Goal: Task Accomplishment & Management: Complete application form

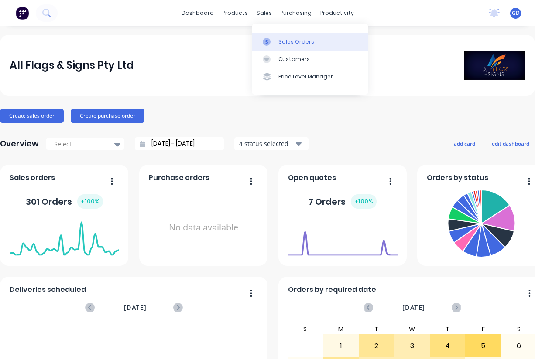
click at [285, 43] on div "Sales Orders" at bounding box center [296, 42] width 36 height 8
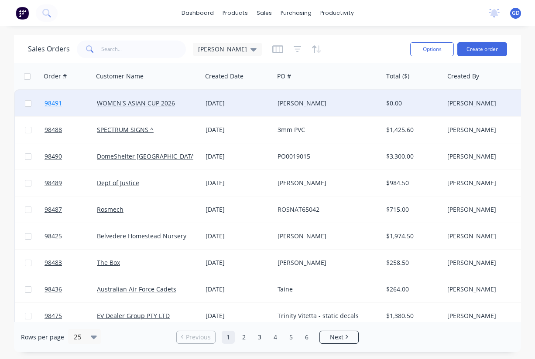
click at [57, 104] on span "98491" at bounding box center [52, 103] width 17 height 9
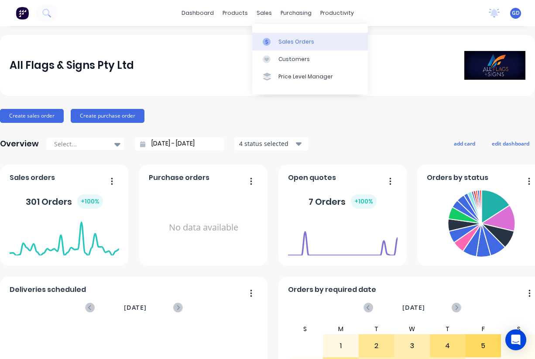
click at [281, 36] on link "Sales Orders" at bounding box center [310, 41] width 116 height 17
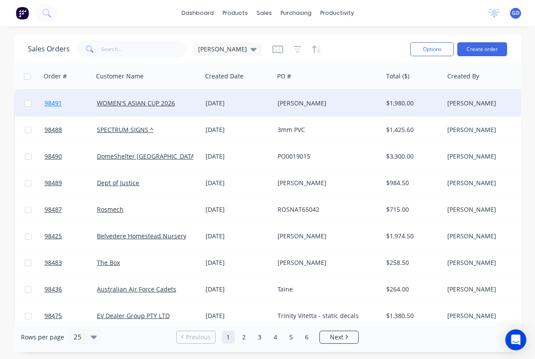
click at [53, 103] on span "98491" at bounding box center [52, 103] width 17 height 9
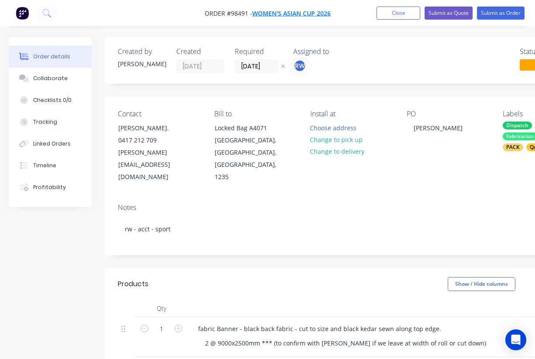
drag, startPoint x: 340, startPoint y: 15, endPoint x: 270, endPoint y: 10, distance: 69.6
click at [270, 10] on nav "Order #98491 - WOMEN'S ASIAN CUP 2026 Add product Close Submit as Quote Submit …" at bounding box center [267, 13] width 535 height 26
drag, startPoint x: 340, startPoint y: 13, endPoint x: 276, endPoint y: 12, distance: 64.1
click at [276, 12] on nav "Order #98491 - WOMEN'S ASIAN CUP 2026 Add product Close Submit as Quote Submit …" at bounding box center [267, 13] width 535 height 26
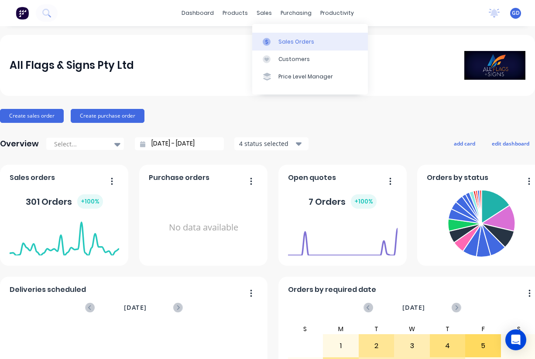
click at [283, 41] on div "Sales Orders" at bounding box center [296, 42] width 36 height 8
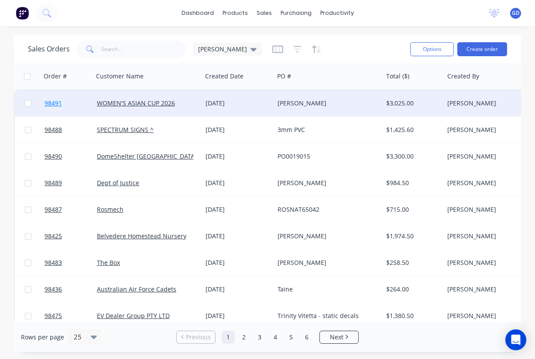
click at [57, 105] on span "98491" at bounding box center [52, 103] width 17 height 9
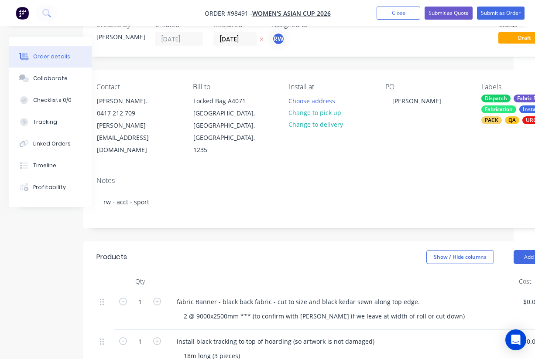
scroll to position [0, 21]
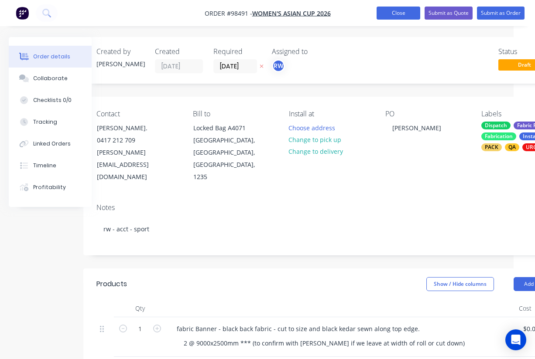
click at [396, 13] on button "Close" at bounding box center [398, 13] width 44 height 13
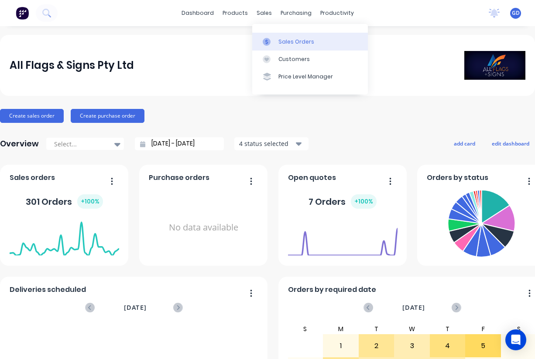
click at [286, 41] on div "Sales Orders" at bounding box center [296, 42] width 36 height 8
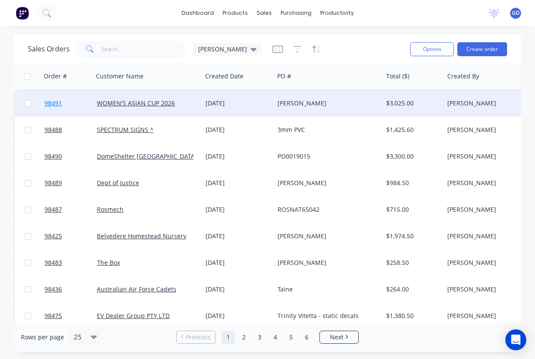
click at [47, 105] on span "98491" at bounding box center [52, 103] width 17 height 9
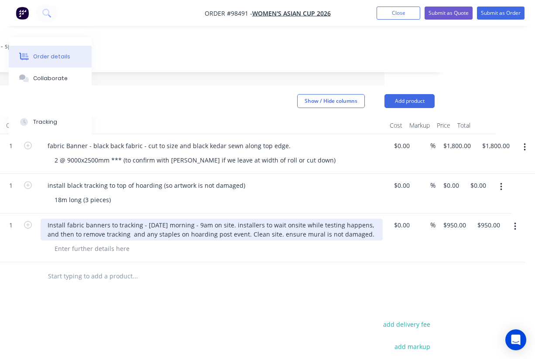
scroll to position [0, 150]
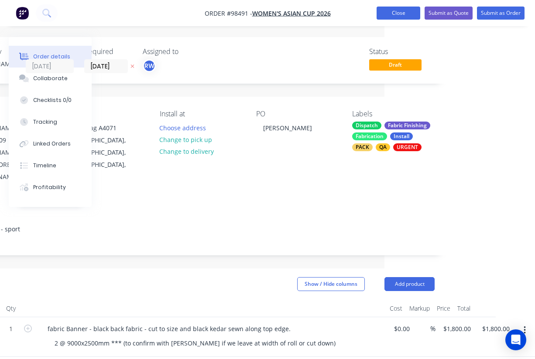
click at [402, 12] on button "Close" at bounding box center [398, 13] width 44 height 13
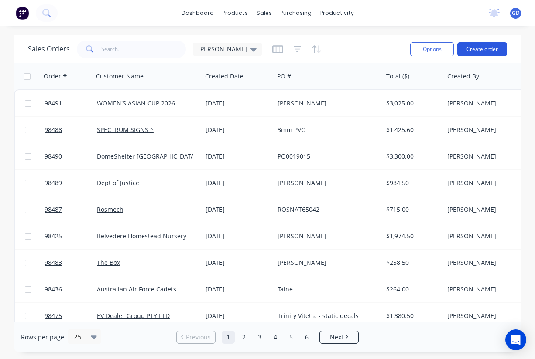
click at [474, 49] on button "Create order" at bounding box center [482, 49] width 50 height 14
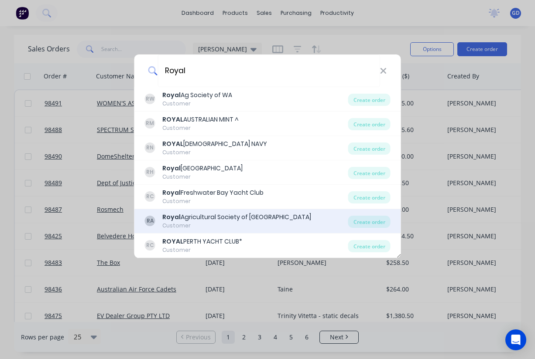
type input "Royal"
click at [192, 216] on div "Royal Agricultural Society of Western Australia" at bounding box center [236, 217] width 149 height 9
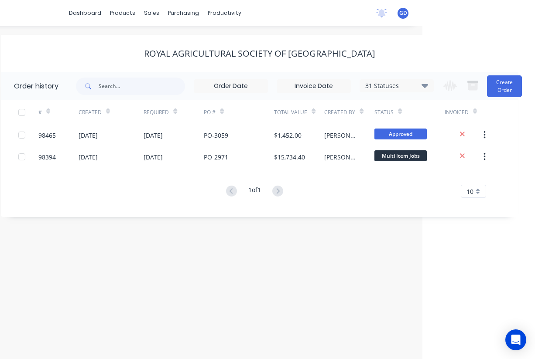
scroll to position [0, 112]
click at [505, 87] on button "Create Order" at bounding box center [504, 86] width 35 height 22
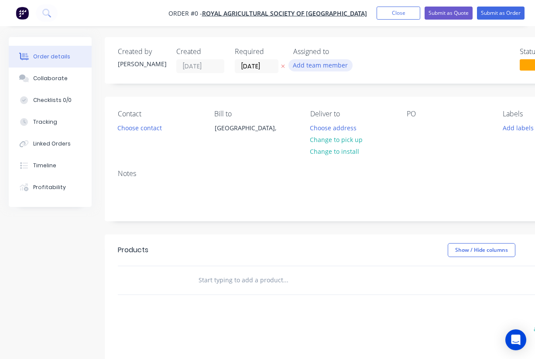
click at [309, 64] on button "Add team member" at bounding box center [320, 65] width 64 height 12
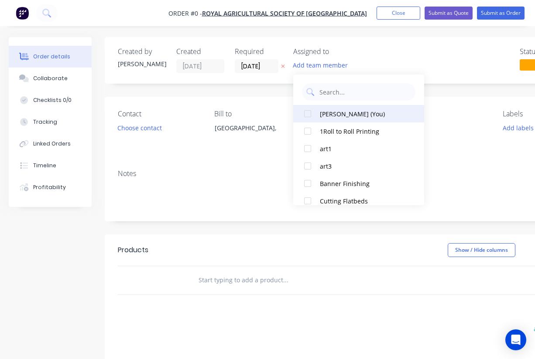
click at [329, 111] on div "Gino Dilello (You)" at bounding box center [363, 113] width 87 height 9
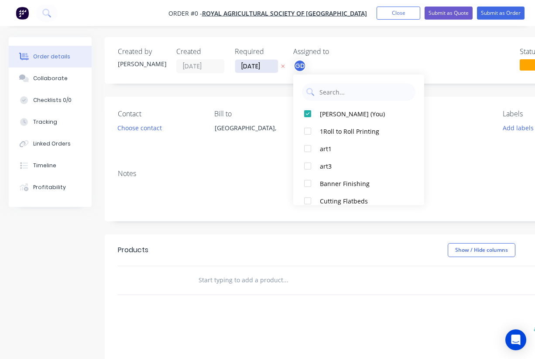
click at [250, 66] on div "Order details Collaborate Checklists 0/0 Tracking Linked Orders Timeline Profit…" at bounding box center [303, 277] width 606 height 480
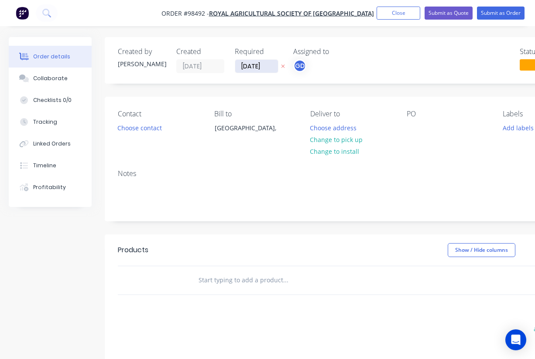
click at [250, 66] on input "[DATE]" at bounding box center [256, 66] width 43 height 13
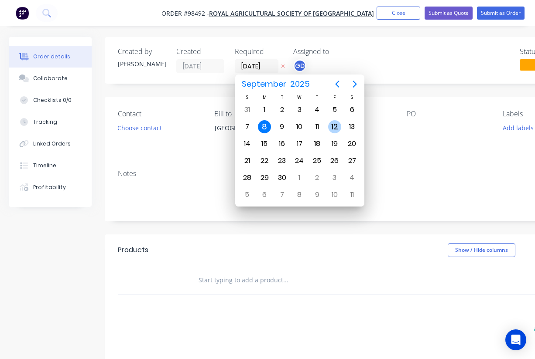
click at [329, 124] on div "12" at bounding box center [334, 126] width 13 height 13
type input "12/09/25"
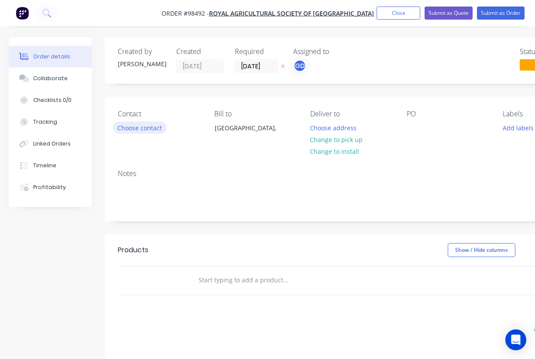
click at [151, 127] on button "Choose contact" at bounding box center [140, 128] width 54 height 12
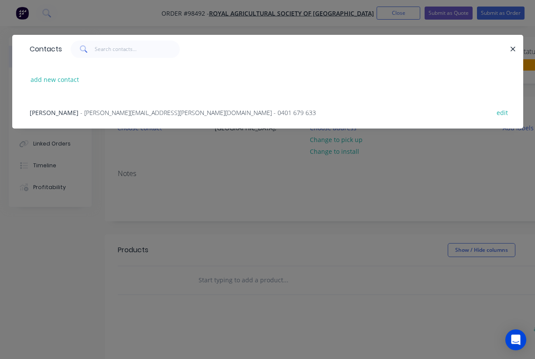
click at [41, 111] on span "Ryan Holmes" at bounding box center [54, 113] width 49 height 8
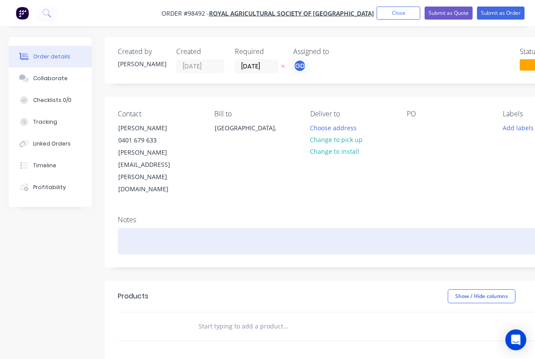
click at [132, 228] on div at bounding box center [351, 241] width 467 height 27
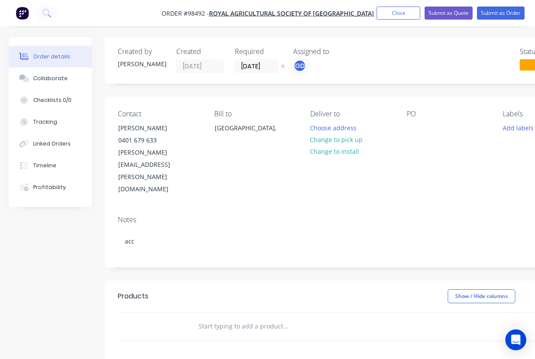
click at [412, 121] on div "PO" at bounding box center [447, 153] width 82 height 86
click at [411, 125] on div at bounding box center [413, 128] width 14 height 13
click at [330, 128] on button "Choose address" at bounding box center [333, 128] width 56 height 12
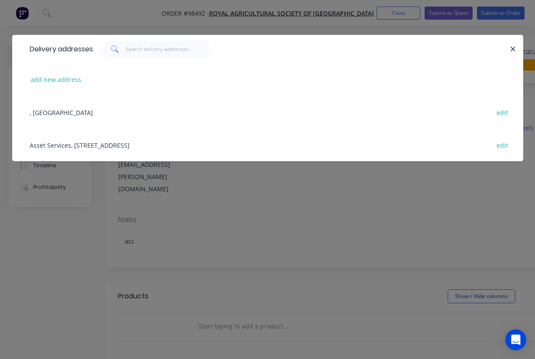
click at [56, 144] on div "Asset Services, 1 Graylands Rd, Claremont, 6910 edit" at bounding box center [267, 145] width 484 height 33
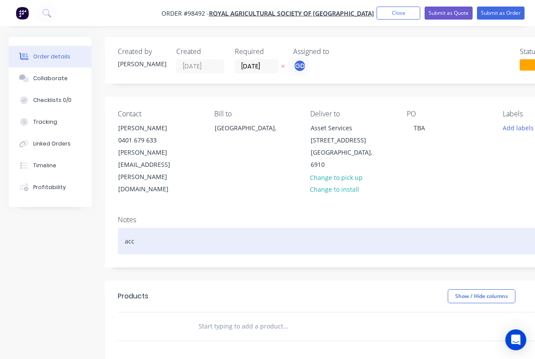
click at [151, 228] on div "acc" at bounding box center [351, 241] width 467 height 27
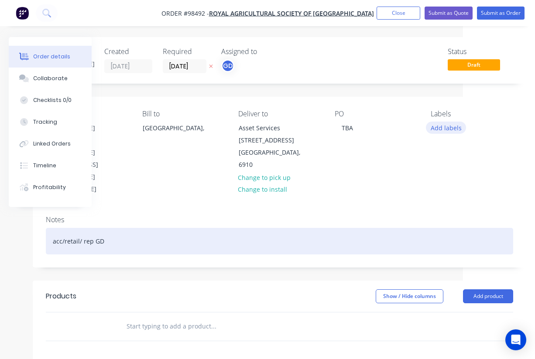
scroll to position [0, 72]
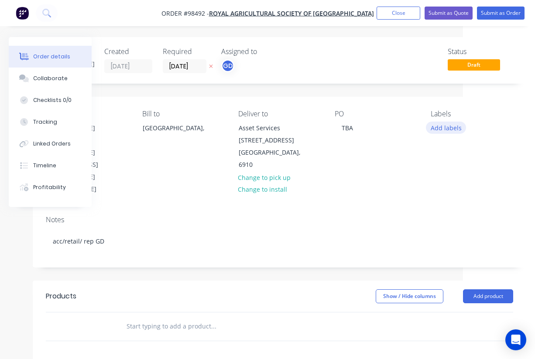
click at [439, 128] on button "Add labels" at bounding box center [446, 128] width 40 height 12
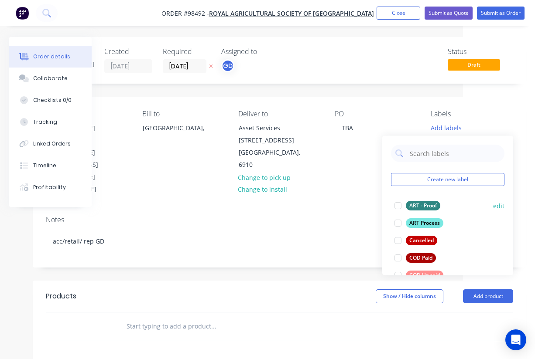
click at [423, 209] on div "ART - Proof" at bounding box center [422, 206] width 34 height 10
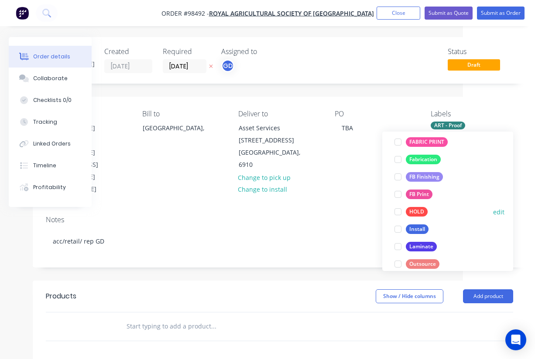
scroll to position [201, 0]
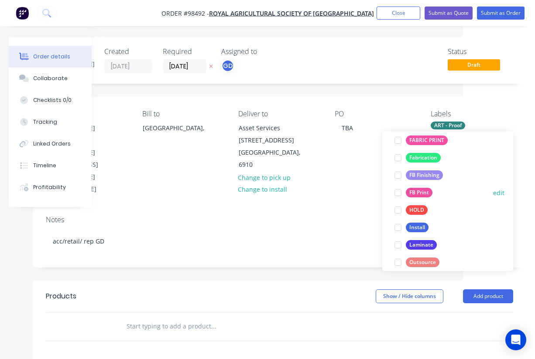
click at [424, 194] on div "FB Print" at bounding box center [418, 193] width 27 height 10
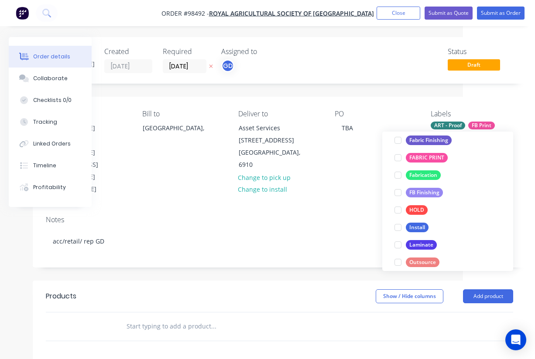
click at [424, 194] on div "FB Finishing" at bounding box center [423, 193] width 37 height 10
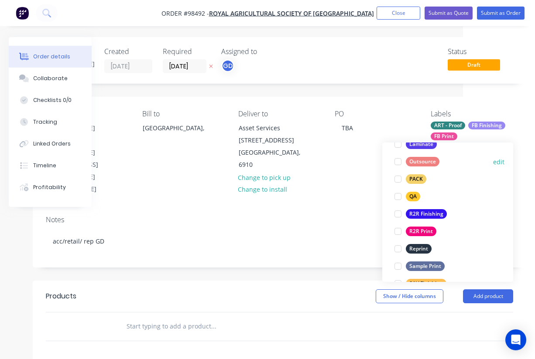
scroll to position [314, 0]
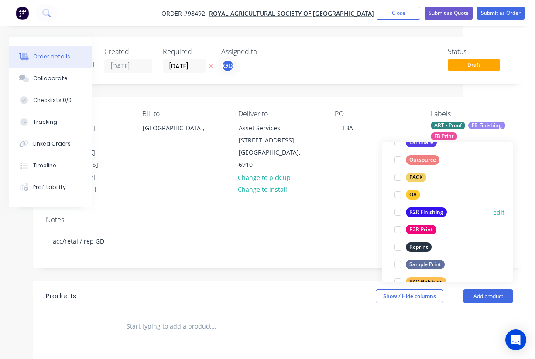
click at [429, 211] on div "R2R Finishing" at bounding box center [425, 213] width 41 height 10
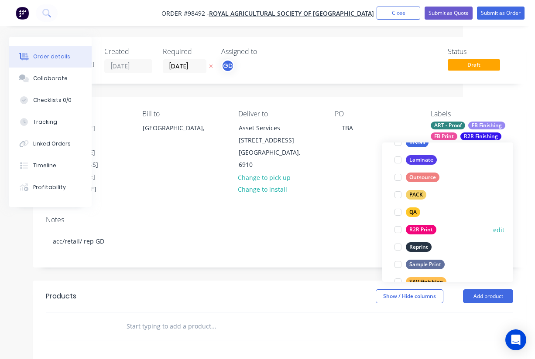
click at [429, 229] on div "R2R Print" at bounding box center [420, 230] width 31 height 10
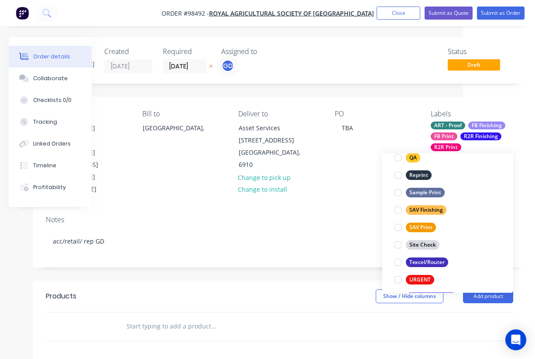
scroll to position [397, 0]
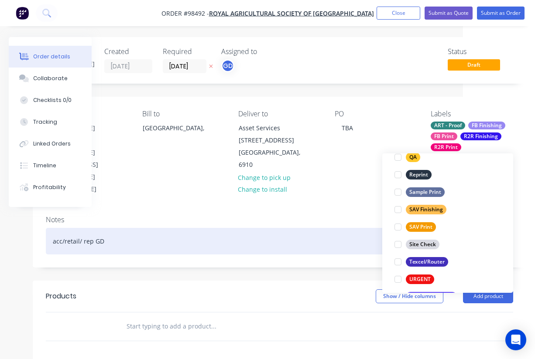
click at [327, 228] on div "acc/retail/ rep GD" at bounding box center [279, 241] width 467 height 27
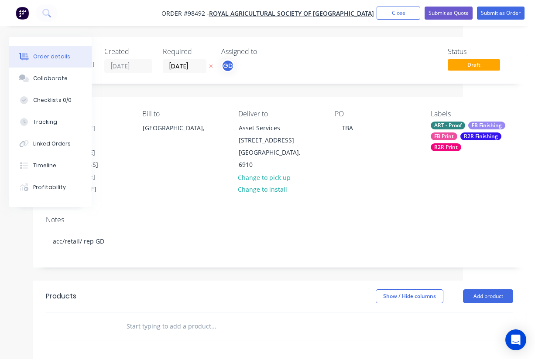
click at [167, 318] on input "text" at bounding box center [213, 326] width 174 height 17
paste input "Franks Barkery sign A3 size Corflute No eyelets. Qty 1. $40+GST"
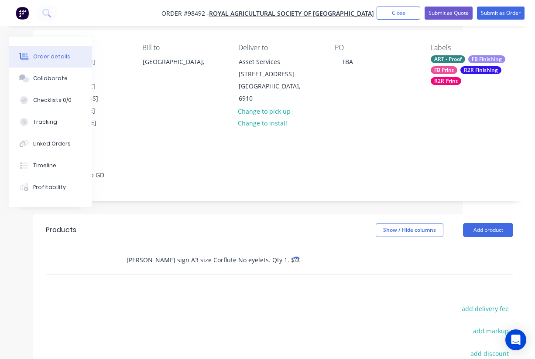
scroll to position [67, 72]
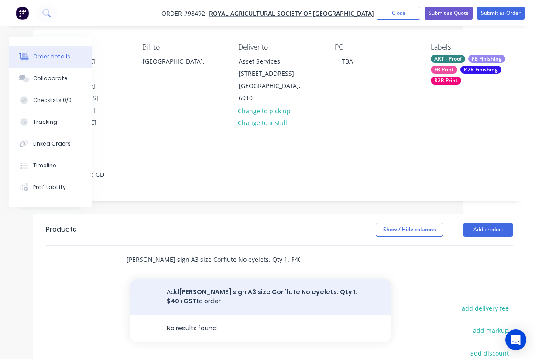
type input "Franks Barkery sign A3 size Corflute No eyelets. Qty 1. $40+GST"
click at [239, 279] on button "Add Franks Barkery sign A3 size Corflute No eyelets. Qty 1. $40+GST to order" at bounding box center [260, 297] width 262 height 36
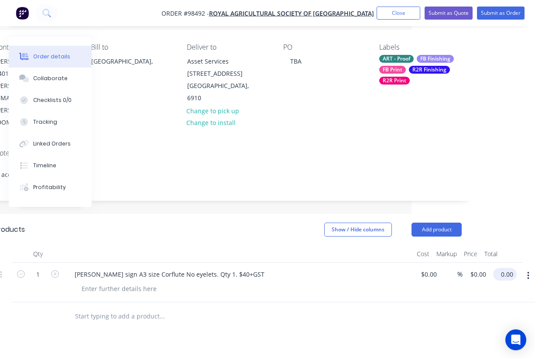
click at [499, 268] on input "0.00" at bounding box center [506, 274] width 20 height 13
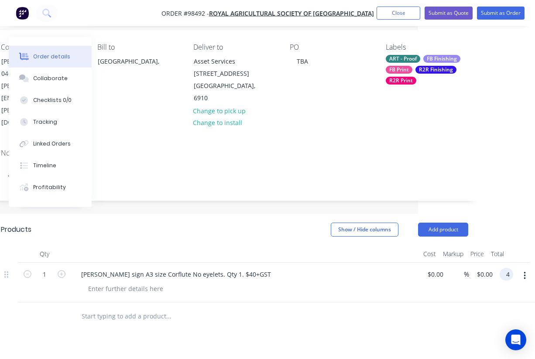
scroll to position [67, 117]
type input "40"
type input "$40.00"
click at [331, 308] on div at bounding box center [205, 316] width 262 height 17
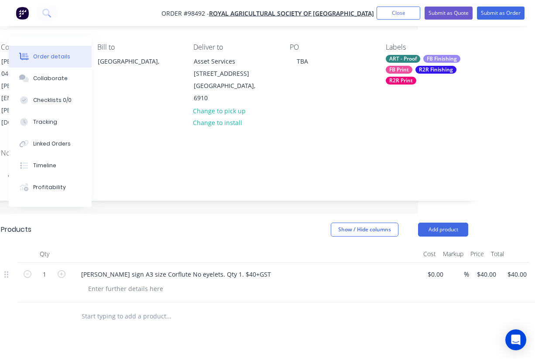
click at [108, 308] on input "text" at bounding box center [168, 316] width 174 height 17
paste input "Mezzanine window vinyl - full sticker with laminate (standard SAV) Top window 1…"
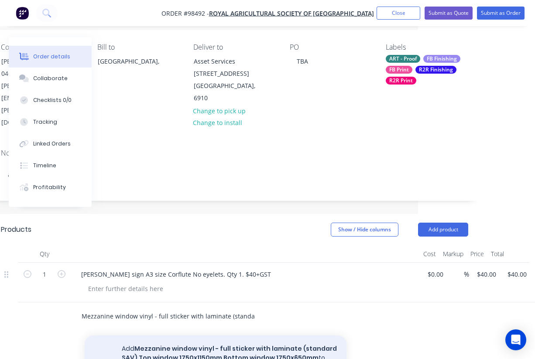
type input "Mezzanine window vinyl - full sticker with laminate (standard SAV) Top window 1…"
click at [227, 336] on button "Add Mezzanine window vinyl - full sticker with laminate (standard SAV) Top wind…" at bounding box center [216, 358] width 262 height 45
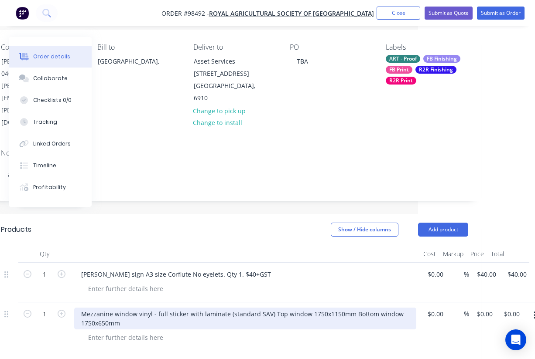
scroll to position [102, 117]
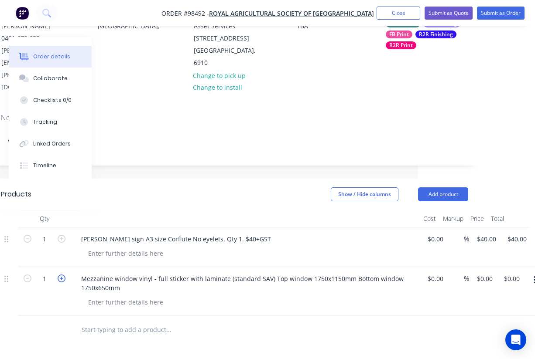
click at [61, 275] on icon "button" at bounding box center [62, 279] width 8 height 8
type input "2"
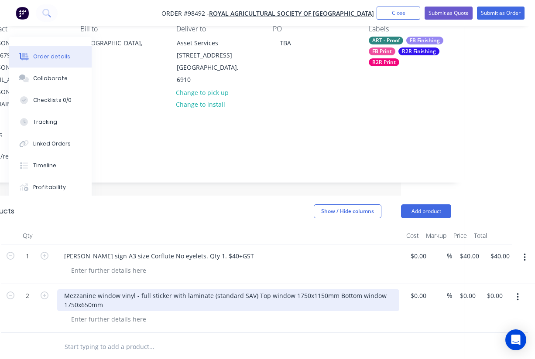
scroll to position [85, 134]
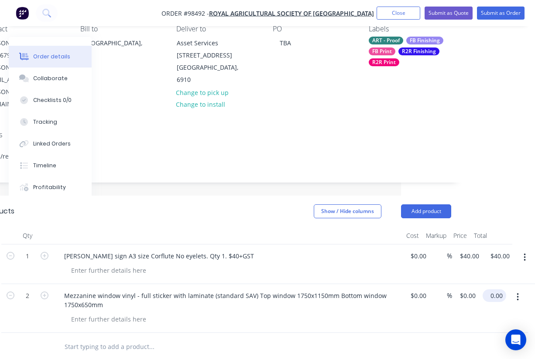
click at [498, 289] on input "0.00" at bounding box center [496, 295] width 20 height 13
type input "280"
type input "$140.00"
type input "$280.00"
click at [390, 291] on div "Mezzanine window vinyl - full sticker with laminate (standard SAV) Top window 1…" at bounding box center [228, 308] width 349 height 49
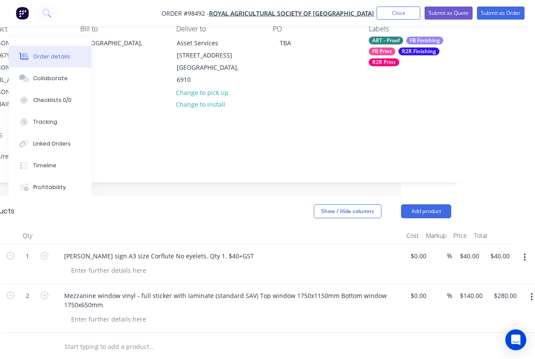
click at [92, 338] on input "text" at bounding box center [151, 346] width 174 height 17
paste input "Pull up banner Standard 2000x850mm"
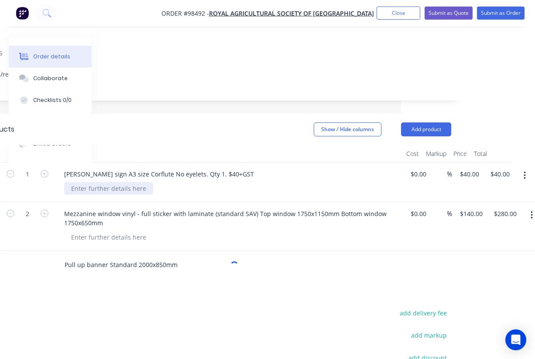
scroll to position [167, 133]
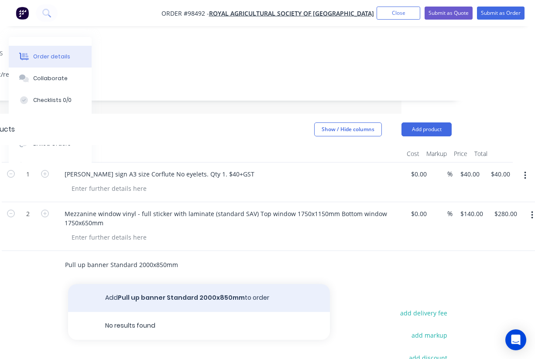
type input "Pull up banner Standard 2000x850mm"
click at [188, 284] on button "Add Pull up banner Standard 2000x850mm to order" at bounding box center [199, 298] width 262 height 28
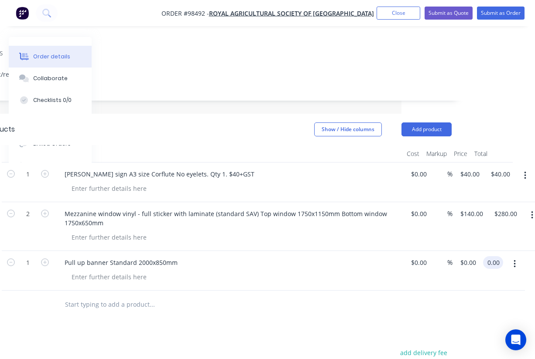
click at [494, 256] on input "0.00" at bounding box center [494, 262] width 17 height 13
type input "299"
type input "$299.00"
click at [392, 291] on div at bounding box center [217, 305] width 467 height 28
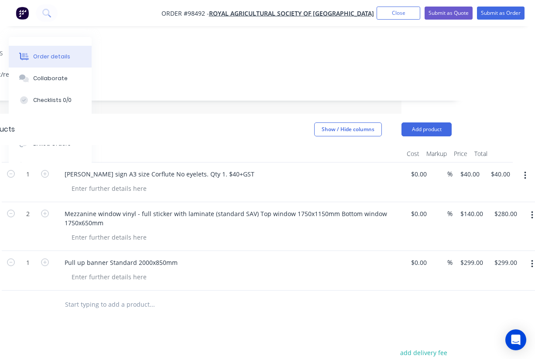
click at [101, 296] on input "text" at bounding box center [152, 304] width 174 height 17
paste input "Photo stage sign 2505x190mm 5mm Coreflute No eyelets"
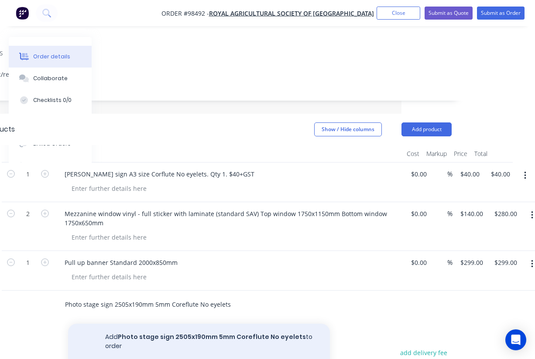
type input "Photo stage sign 2505x190mm 5mm Coreflute No eyelets"
click at [185, 324] on button "Add Photo stage sign 2505x190mm 5mm Coreflute No eyelets to order" at bounding box center [199, 342] width 262 height 36
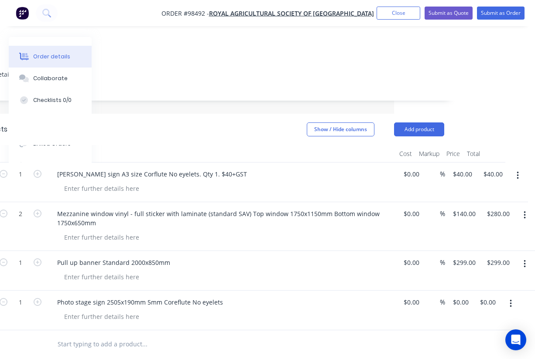
scroll to position [167, 141]
click at [493, 296] on input "0.00" at bounding box center [489, 302] width 20 height 13
type input "70"
type input "$70.00"
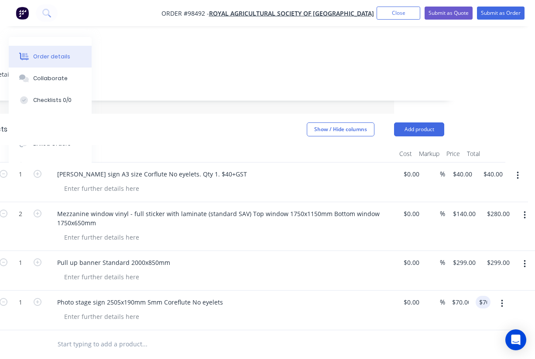
click at [289, 251] on div "Pull up banner Standard 2000x850mm" at bounding box center [221, 271] width 349 height 40
click at [86, 336] on input "text" at bounding box center [144, 344] width 174 height 17
paste input "Backwall sign 4800x1500mm. (each set 2 pieces) 5mm Coreflute Qty 3 sets No eyel…"
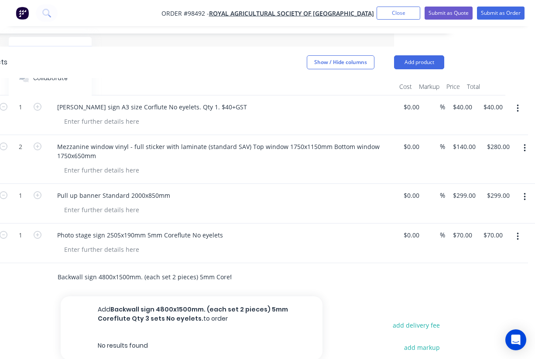
scroll to position [237, 141]
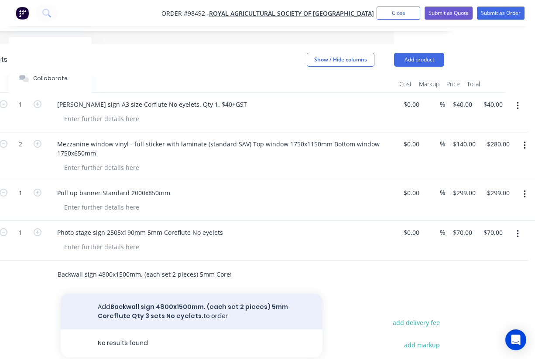
type input "Backwall sign 4800x1500mm. (each set 2 pieces) 5mm Coreflute Qty 3 sets No eyel…"
click at [198, 294] on button "Add Backwall sign 4800x1500mm. (each set 2 pieces) 5mm Coreflute Qty 3 sets No …" at bounding box center [192, 312] width 262 height 36
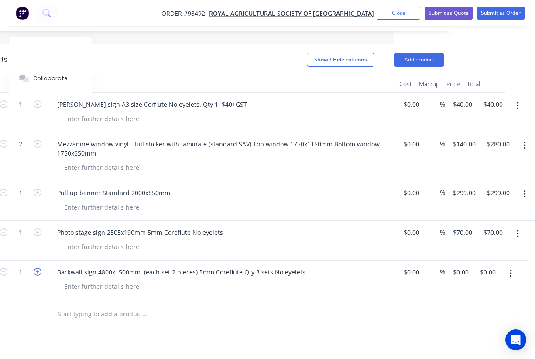
click at [37, 268] on icon "button" at bounding box center [38, 272] width 8 height 8
type input "3"
click at [487, 266] on input "0.00" at bounding box center [487, 272] width 17 height 13
type input "945"
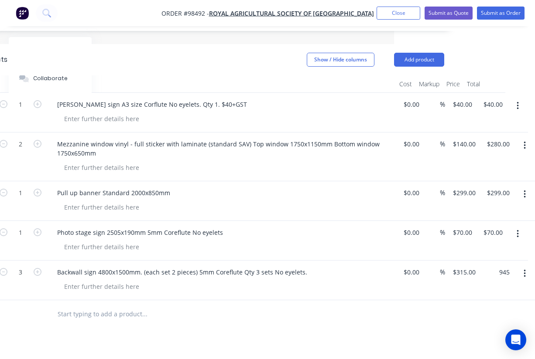
type input "$315.00"
type input "$945.00"
click at [364, 300] on div at bounding box center [210, 314] width 467 height 28
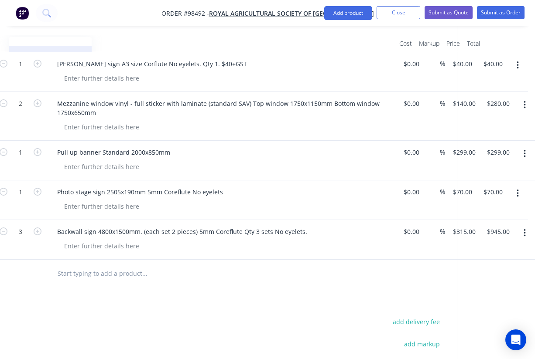
scroll to position [278, 141]
click at [424, 315] on button "add delivery fee" at bounding box center [416, 321] width 56 height 12
type input "60"
click at [291, 275] on div "Products Show / Hide columns Add product Qty Cost Markup Price Total 1 Franks B…" at bounding box center [210, 249] width 493 height 492
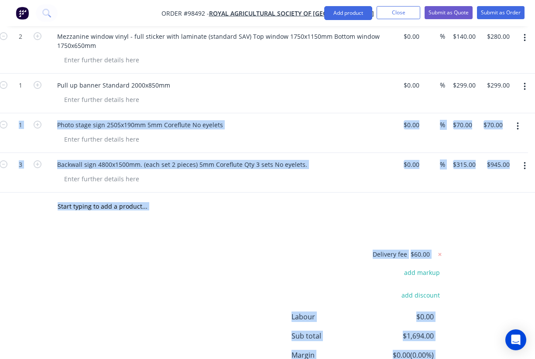
drag, startPoint x: 31, startPoint y: 163, endPoint x: 54, endPoint y: 357, distance: 195.3
click at [54, 357] on div "Products Show / Hide columns Add product Qty Cost Markup Price Total 1 Franks B…" at bounding box center [210, 181] width 493 height 490
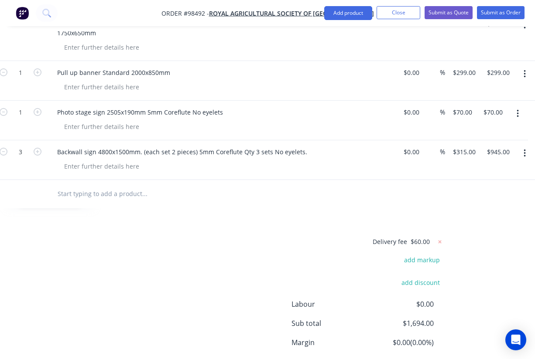
click at [105, 242] on div "Delivery fee $60.00 add markup add discount Labour $0.00 Sub total $1,694.00 Ma…" at bounding box center [210, 318] width 467 height 164
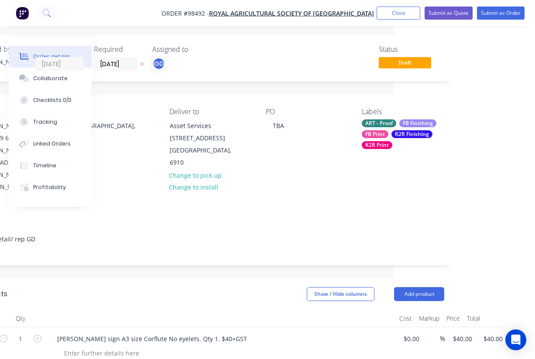
scroll to position [0, 141]
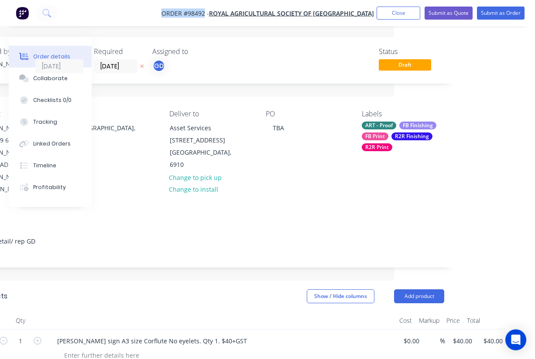
drag, startPoint x: 154, startPoint y: 10, endPoint x: 204, endPoint y: 11, distance: 49.7
click at [204, 11] on nav "Order #98492 - Royal Agricultural Society of Western Australia Add product Clos…" at bounding box center [267, 13] width 535 height 26
copy span "Order #98492"
click at [390, 17] on button "Close" at bounding box center [398, 13] width 44 height 13
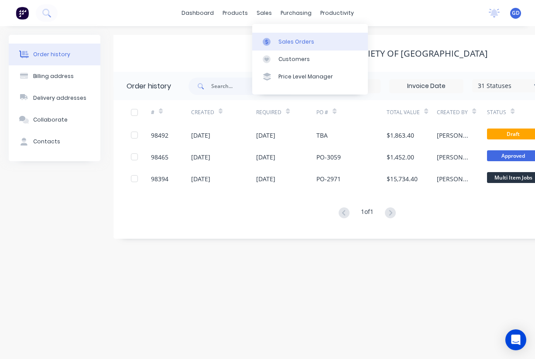
click at [283, 36] on link "Sales Orders" at bounding box center [310, 41] width 116 height 17
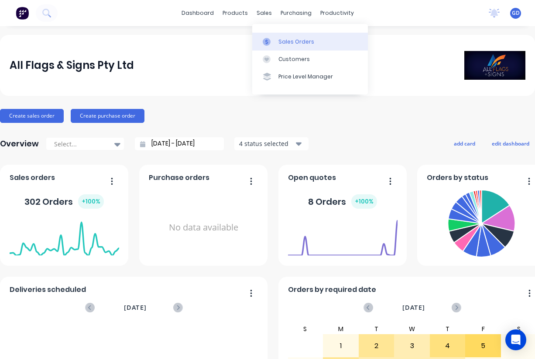
click at [284, 42] on div "Sales Orders" at bounding box center [296, 42] width 36 height 8
click at [283, 40] on div "Sales Orders" at bounding box center [296, 42] width 36 height 8
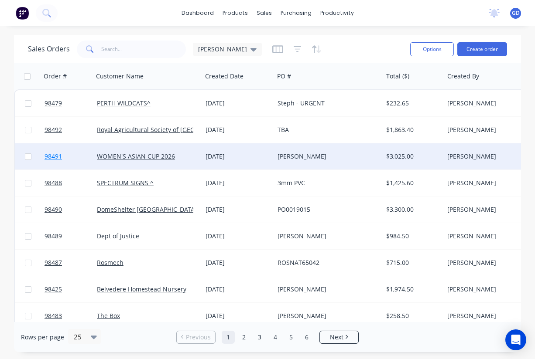
click at [56, 156] on span "98491" at bounding box center [52, 156] width 17 height 9
